Goal: Information Seeking & Learning: Learn about a topic

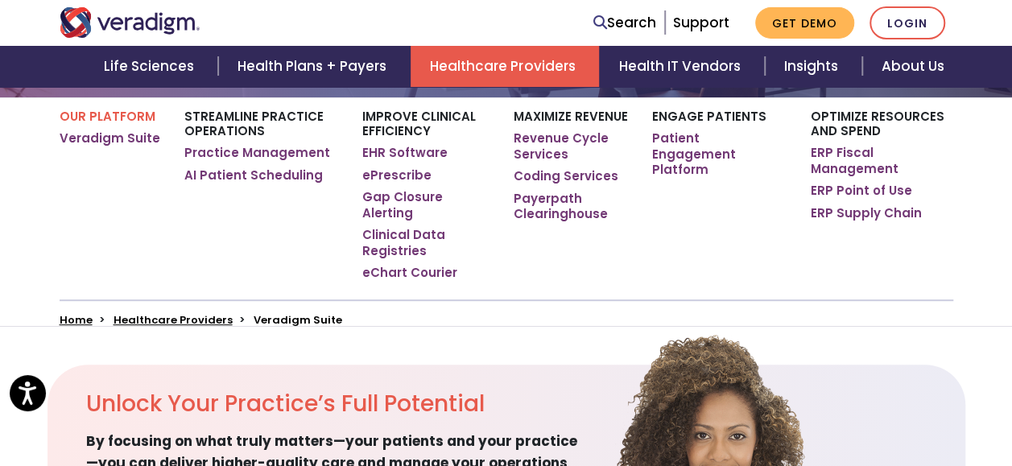
scroll to position [208, 0]
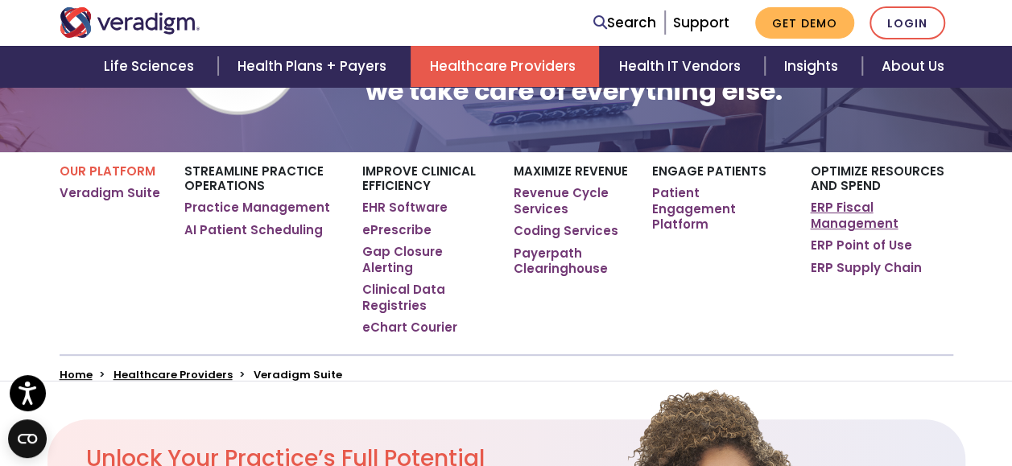
click at [835, 217] on link "ERP Fiscal Management" at bounding box center [881, 215] width 143 height 31
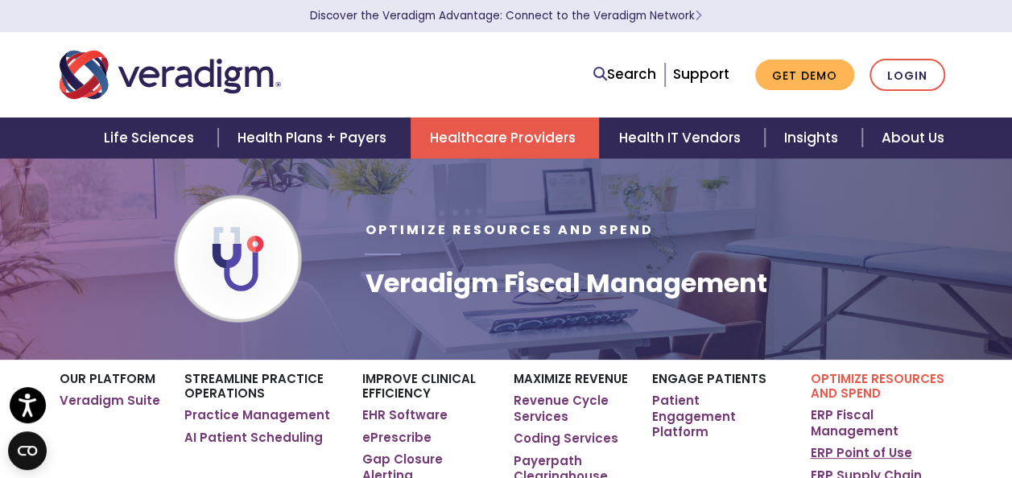
click at [875, 450] on link "ERP Point of Use" at bounding box center [860, 453] width 101 height 16
